Goal: Task Accomplishment & Management: Use online tool/utility

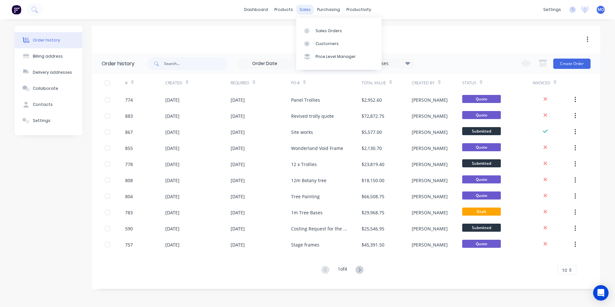
drag, startPoint x: 300, startPoint y: 7, endPoint x: 305, endPoint y: 12, distance: 7.1
click at [300, 7] on div "sales" at bounding box center [305, 10] width 18 height 10
click at [313, 27] on link "Sales Orders" at bounding box center [338, 30] width 85 height 13
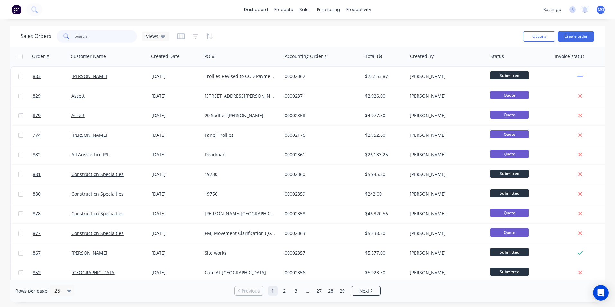
click at [81, 36] on input "text" at bounding box center [106, 36] width 63 height 13
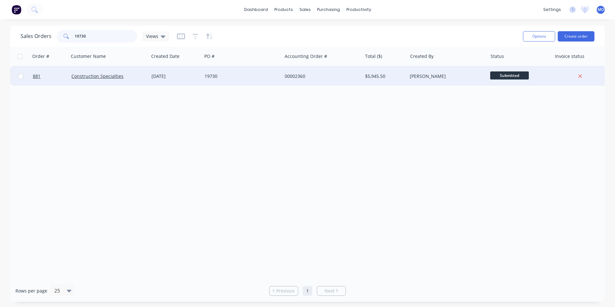
type input "19730"
click at [199, 73] on div "[DATE]" at bounding box center [175, 76] width 53 height 19
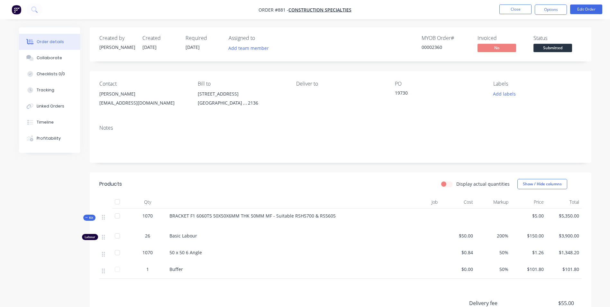
click at [548, 15] on nav "Order #881 - Construction Specialties Close Options Edit Order" at bounding box center [305, 9] width 610 height 19
click at [545, 13] on button "Options" at bounding box center [551, 10] width 32 height 10
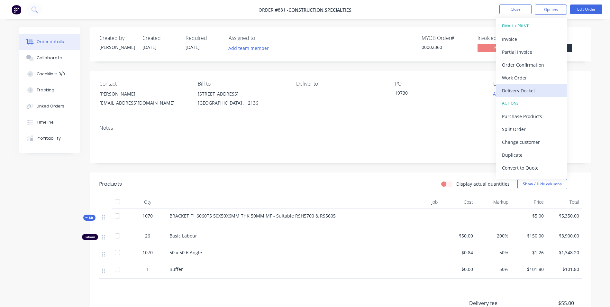
click at [512, 88] on div "Delivery Docket" at bounding box center [531, 90] width 59 height 9
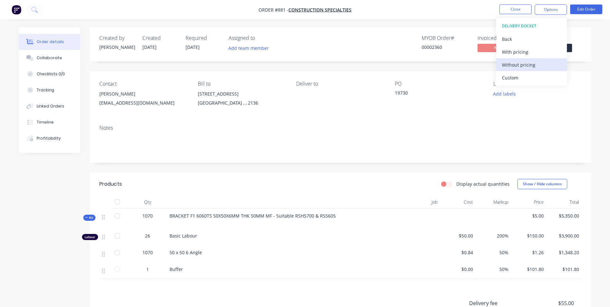
click at [511, 64] on div "Without pricing" at bounding box center [531, 64] width 59 height 9
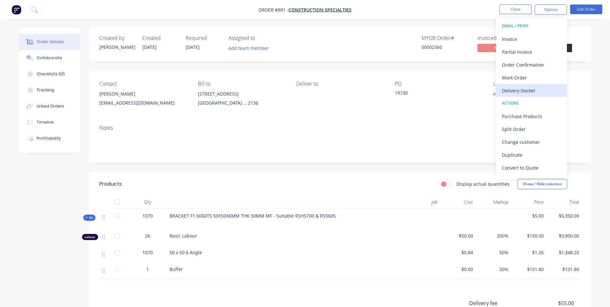
click at [509, 89] on div "Delivery Docket" at bounding box center [531, 90] width 59 height 9
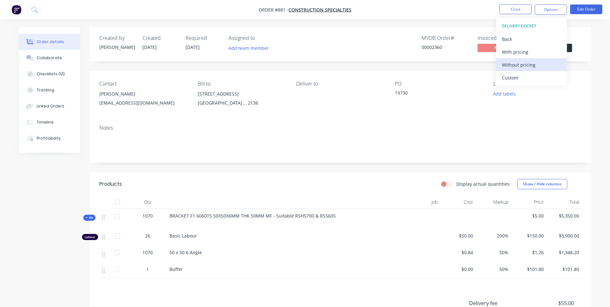
click at [512, 68] on div "Without pricing" at bounding box center [531, 64] width 59 height 9
